Goal: Task Accomplishment & Management: Use online tool/utility

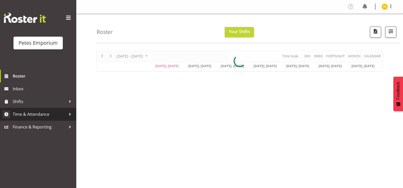
click at [27, 115] on span "Time & Attendance" at bounding box center [39, 114] width 53 height 8
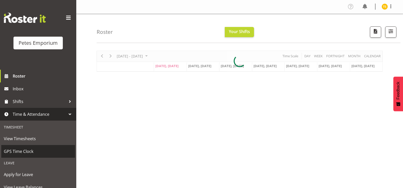
click at [15, 153] on span "GPS Time Clock" at bounding box center [38, 151] width 69 height 8
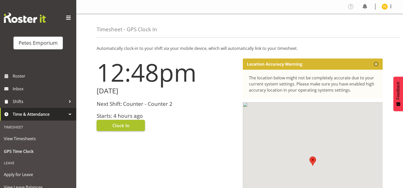
click at [118, 126] on span "Clock In" at bounding box center [120, 125] width 17 height 7
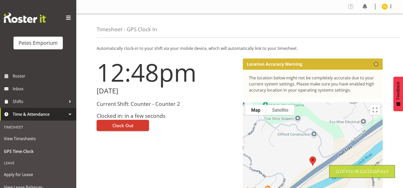
click at [384, 6] on img at bounding box center [385, 7] width 6 height 6
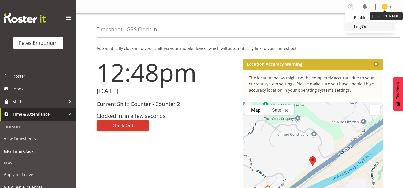
click at [358, 30] on link "Log Out" at bounding box center [369, 26] width 49 height 9
